Goal: Find specific page/section: Find specific page/section

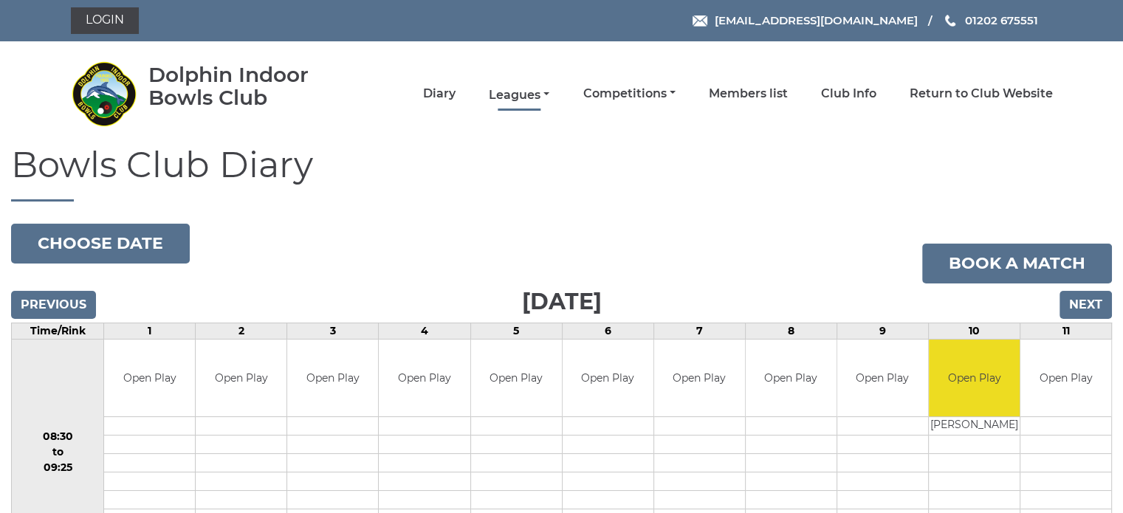
click at [514, 95] on link "Leagues" at bounding box center [519, 95] width 61 height 16
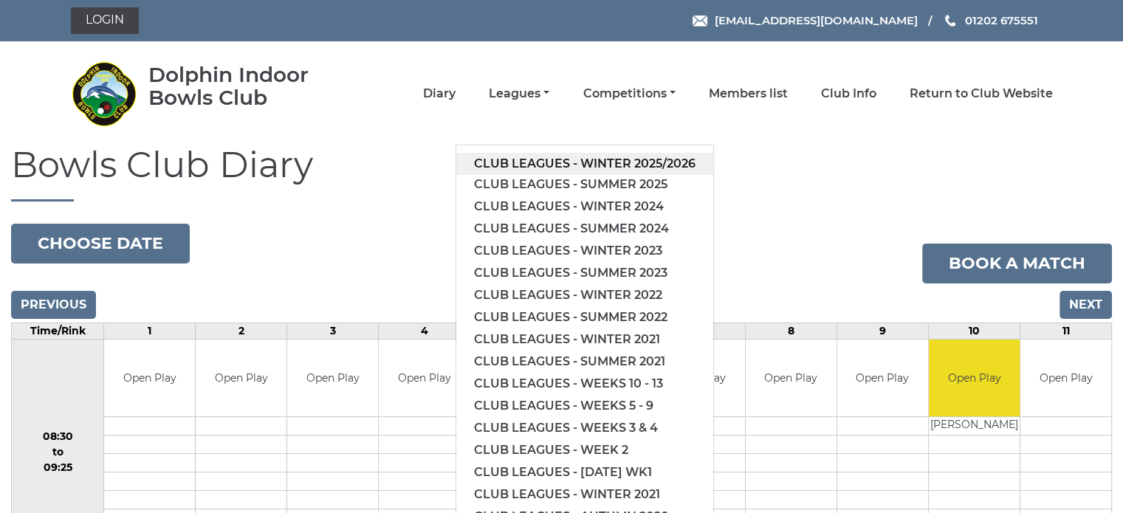
click at [531, 164] on link "Club leagues - Winter 2025/2026" at bounding box center [584, 164] width 257 height 22
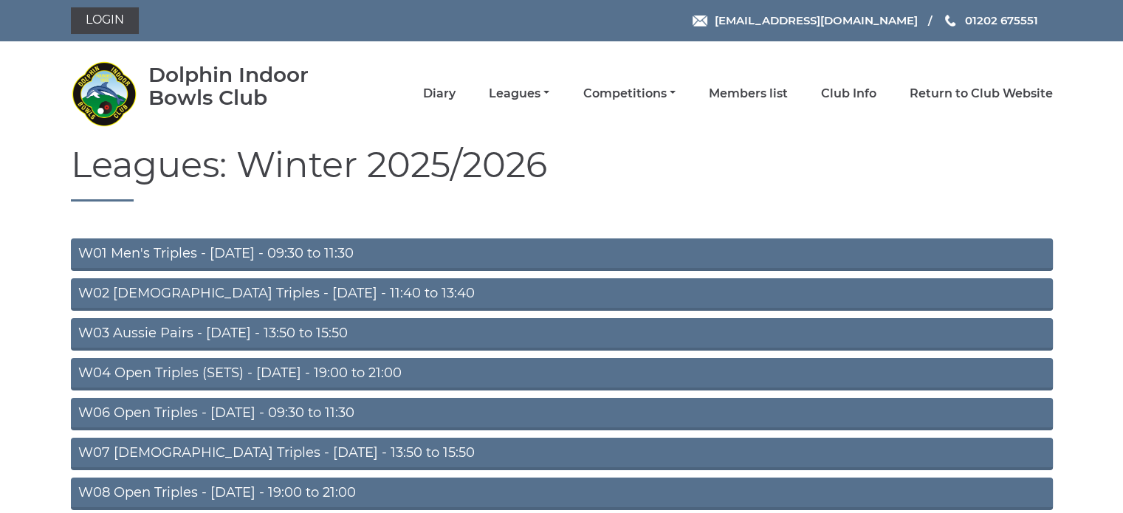
click at [173, 410] on link "W06 Open Triples - Tuesday - 09:30 to 11:30" at bounding box center [562, 414] width 982 height 32
